Goal: Find specific page/section: Find specific page/section

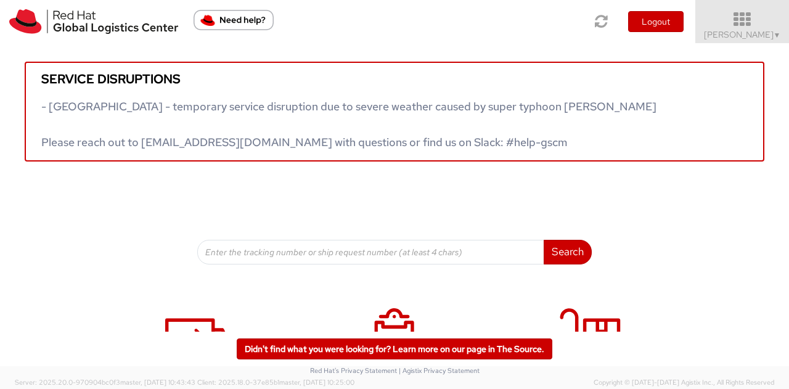
click at [775, 31] on span "▼" at bounding box center [776, 35] width 7 height 10
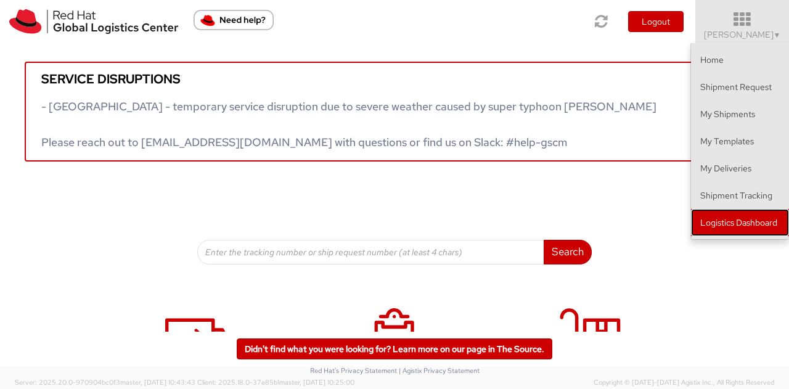
click at [717, 214] on link "Logistics Dashboard" at bounding box center [740, 222] width 98 height 27
